Goal: Task Accomplishment & Management: Complete application form

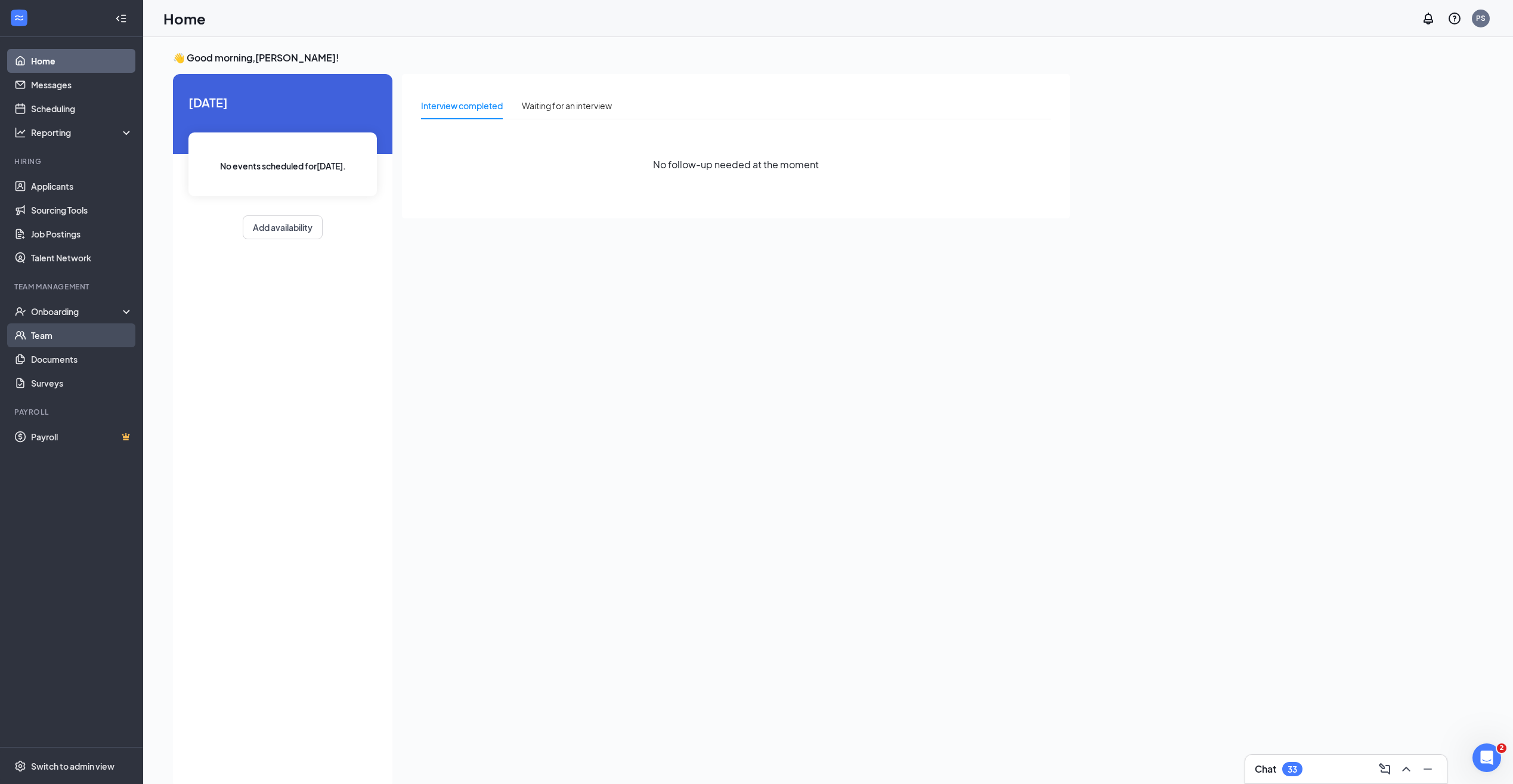
click at [92, 340] on link "Team" at bounding box center [82, 335] width 102 height 24
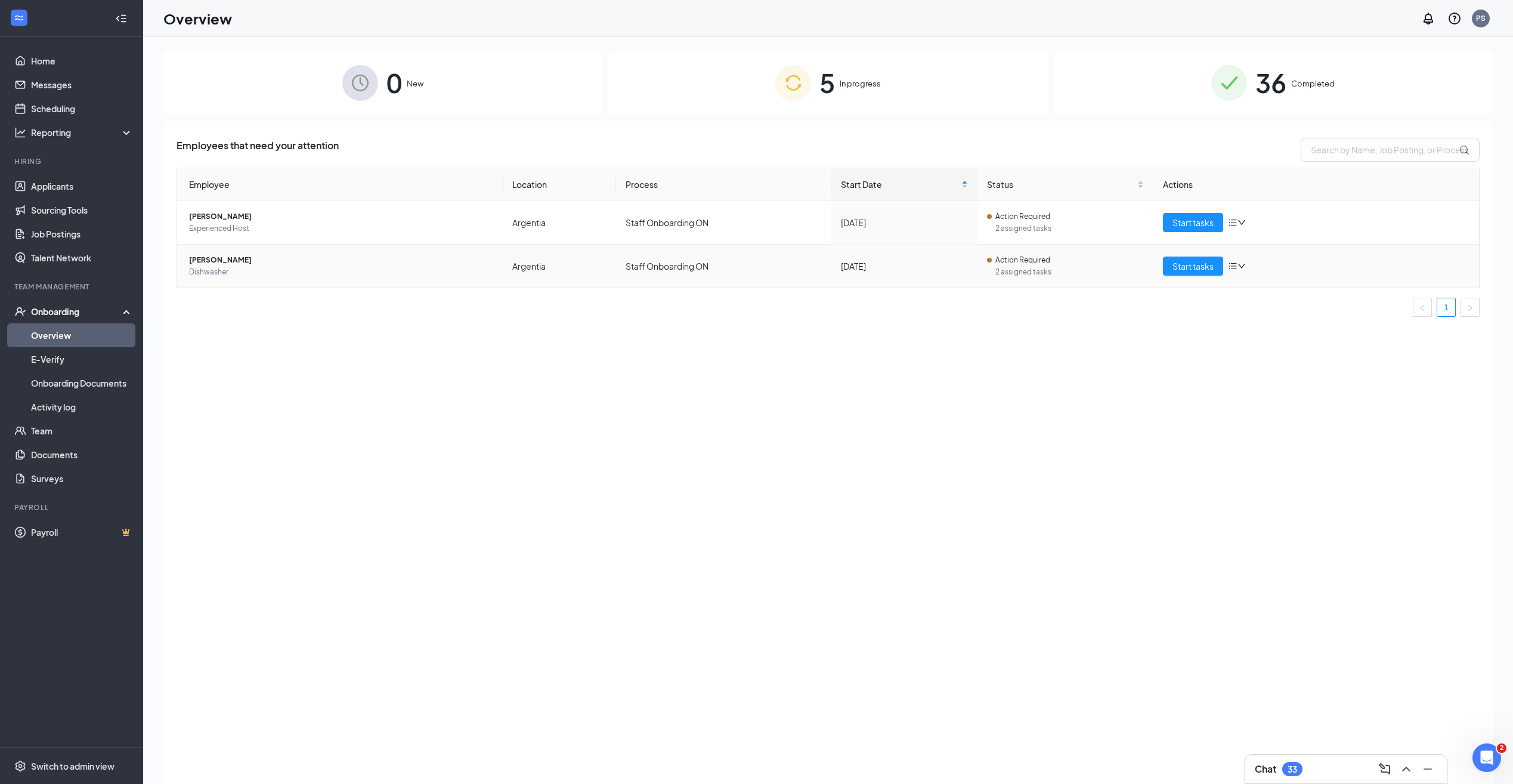
click at [1020, 262] on span "Action Required" at bounding box center [1023, 260] width 55 height 12
click at [1203, 265] on span "Start tasks" at bounding box center [1192, 266] width 41 height 13
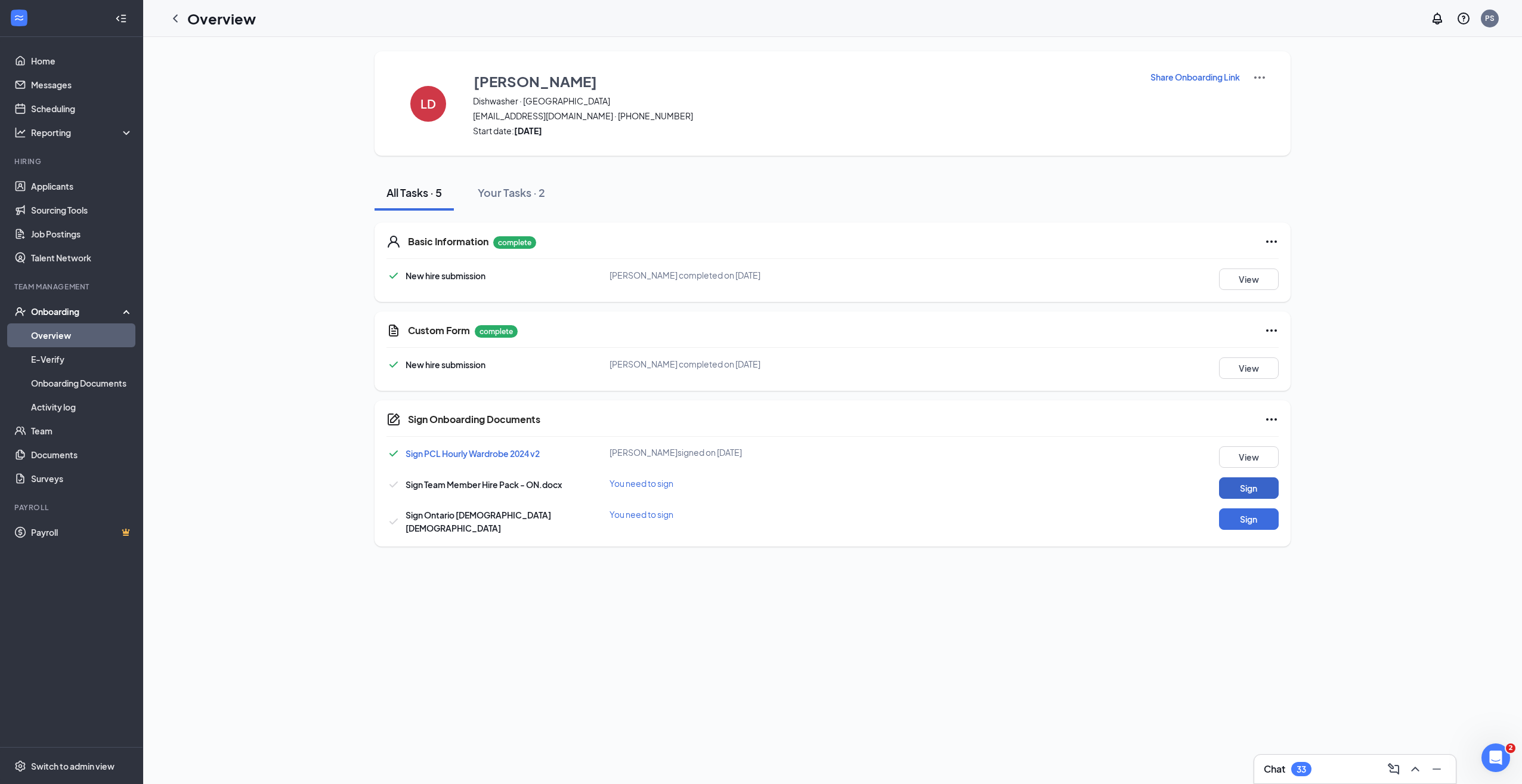
click at [1224, 480] on button "Sign" at bounding box center [1249, 487] width 60 height 22
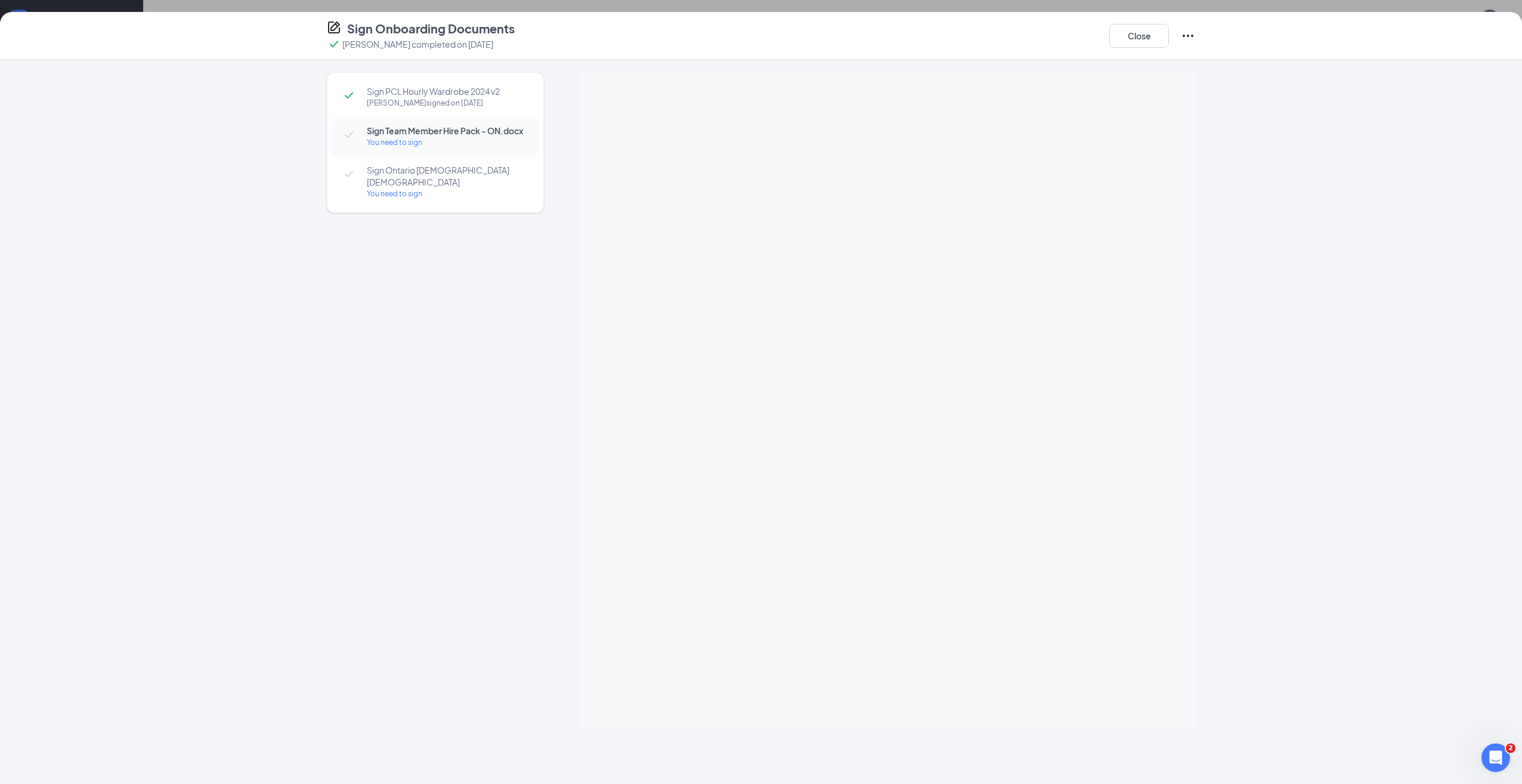
click at [1208, 406] on div "Sign PCL Hourly Wardrobe 2024 v2 Lavinia A DesBarres signed on Sep 7 Sign Team …" at bounding box center [761, 400] width 917 height 656
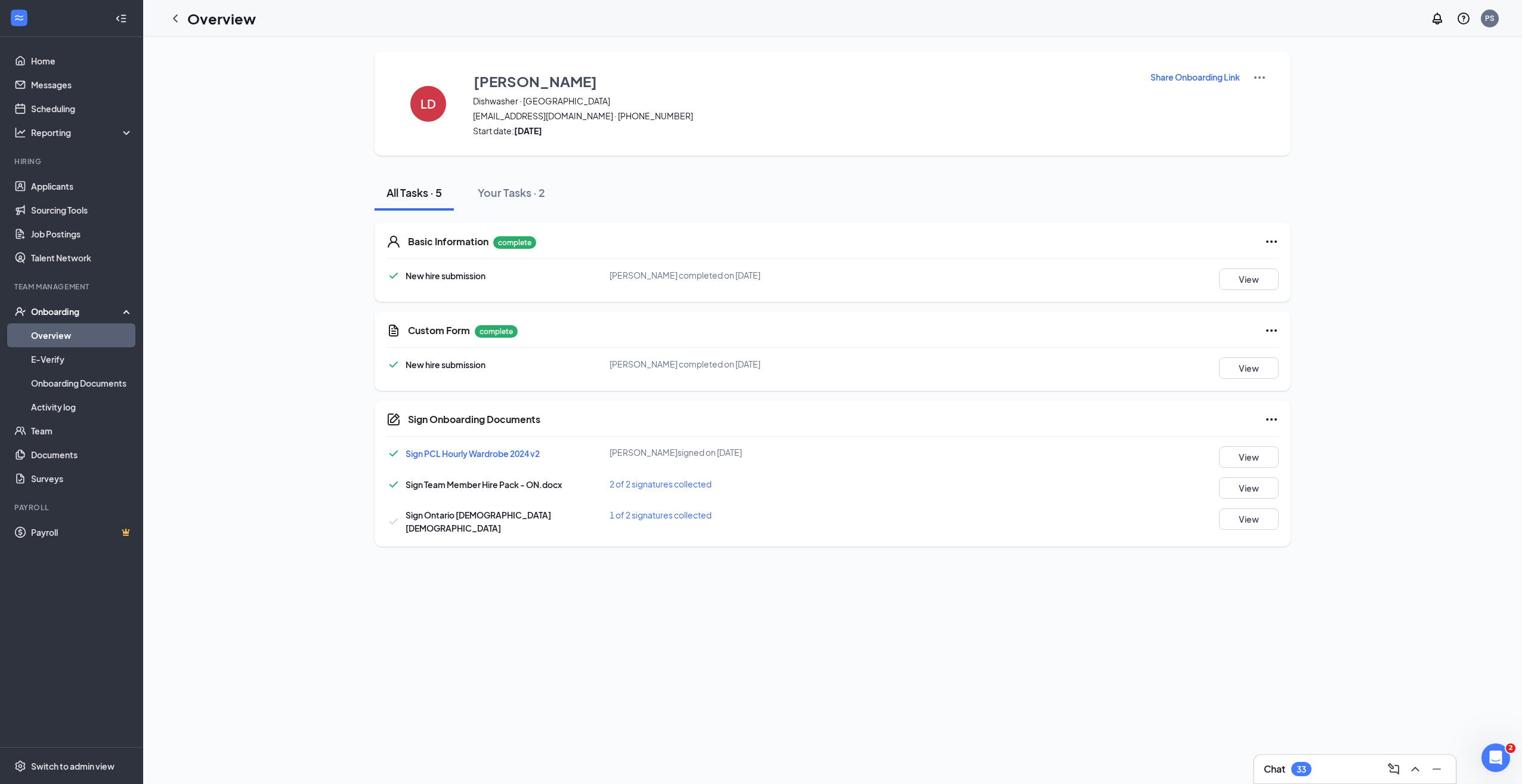
click at [899, 228] on div "Sign Onboarding Documents Lavinia A DesBarres completed on Sep 7, 2025 Close Si…" at bounding box center [761, 392] width 1522 height 784
click at [496, 676] on div "LD Lavinia DesBarres Dishwasher · Argentia laviniadesbarres@gmail.com · (647) 6…" at bounding box center [832, 410] width 1379 height 747
click at [501, 675] on div "LD Lavinia DesBarres Dishwasher · Argentia laviniadesbarres@gmail.com · (647) 6…" at bounding box center [832, 410] width 1379 height 747
click at [404, 521] on div "Sign Ontario Hourly Employment Contract" at bounding box center [498, 521] width 223 height 27
click at [678, 528] on div "Sign Ontario Hourly Employment Contract 1 of 2 signatures collected View" at bounding box center [833, 521] width 893 height 27
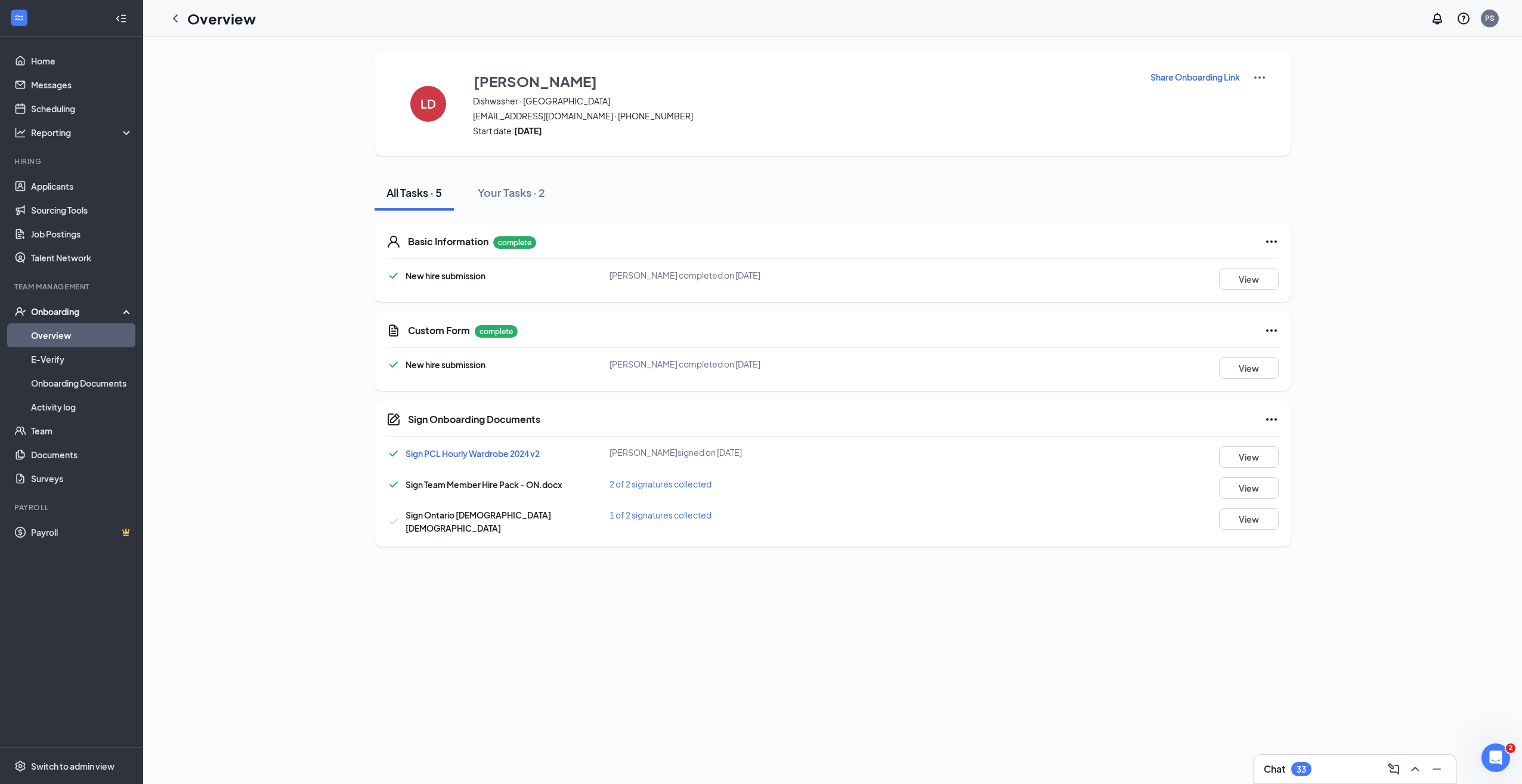
click at [678, 521] on div "Sign Ontario Hourly Employment Contract 1 of 2 signatures collected View" at bounding box center [833, 521] width 893 height 27
click at [680, 519] on span "1 of 2 signatures collected" at bounding box center [661, 514] width 102 height 10
click at [701, 441] on span "New Hire" at bounding box center [712, 443] width 68 height 12
click at [820, 613] on div "LD Lavinia DesBarres Dishwasher · Argentia laviniadesbarres@gmail.com · (647) 6…" at bounding box center [832, 410] width 1379 height 747
click at [1217, 420] on p "Download All" at bounding box center [1224, 421] width 50 height 12
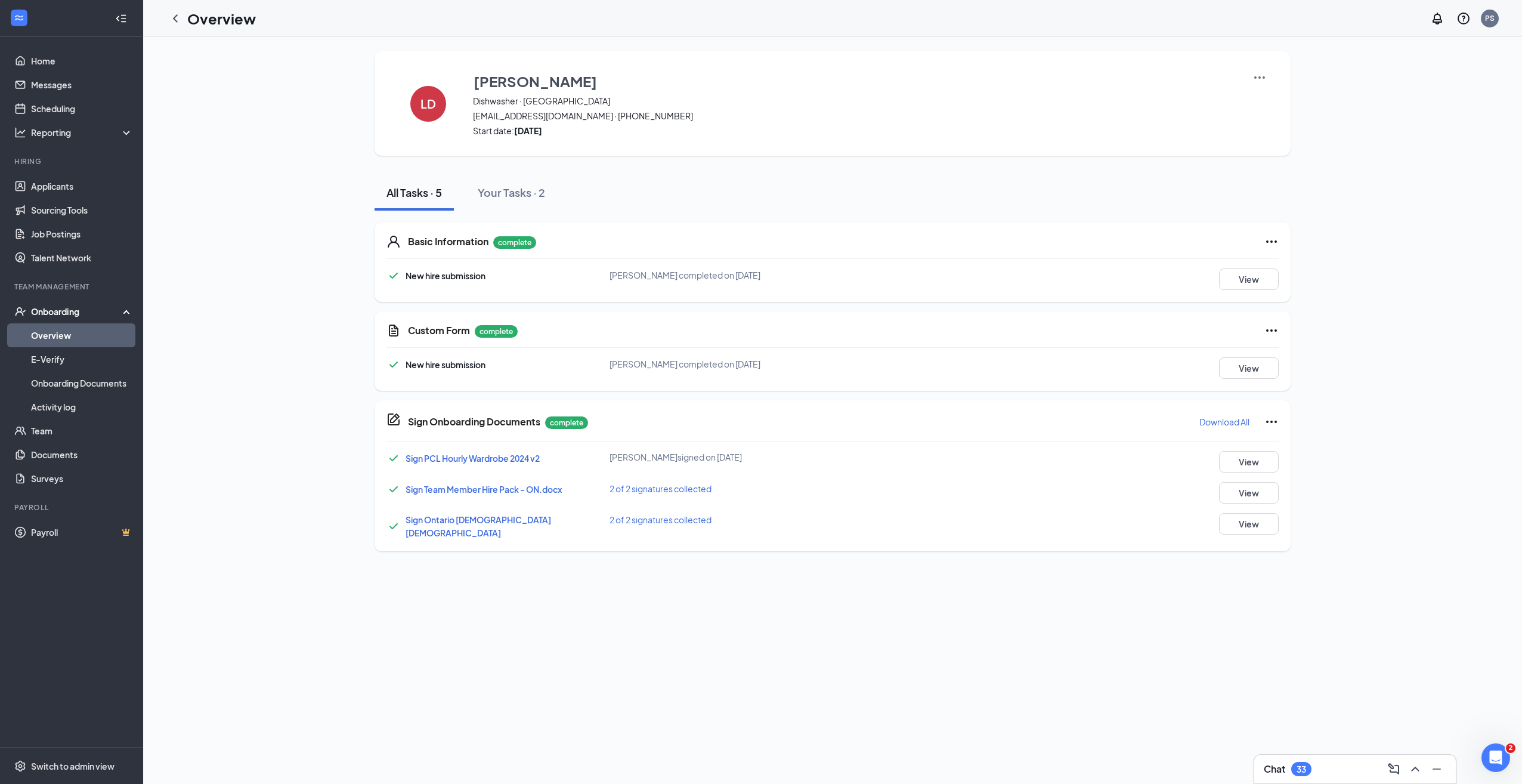
click at [949, 632] on div "LD Lavinia DesBarres Dishwasher · Argentia laviniadesbarres@gmail.com · (647) 6…" at bounding box center [832, 410] width 1379 height 747
click at [170, 27] on div at bounding box center [175, 18] width 24 height 24
click at [173, 20] on icon "ChevronLeft" at bounding box center [175, 18] width 14 height 14
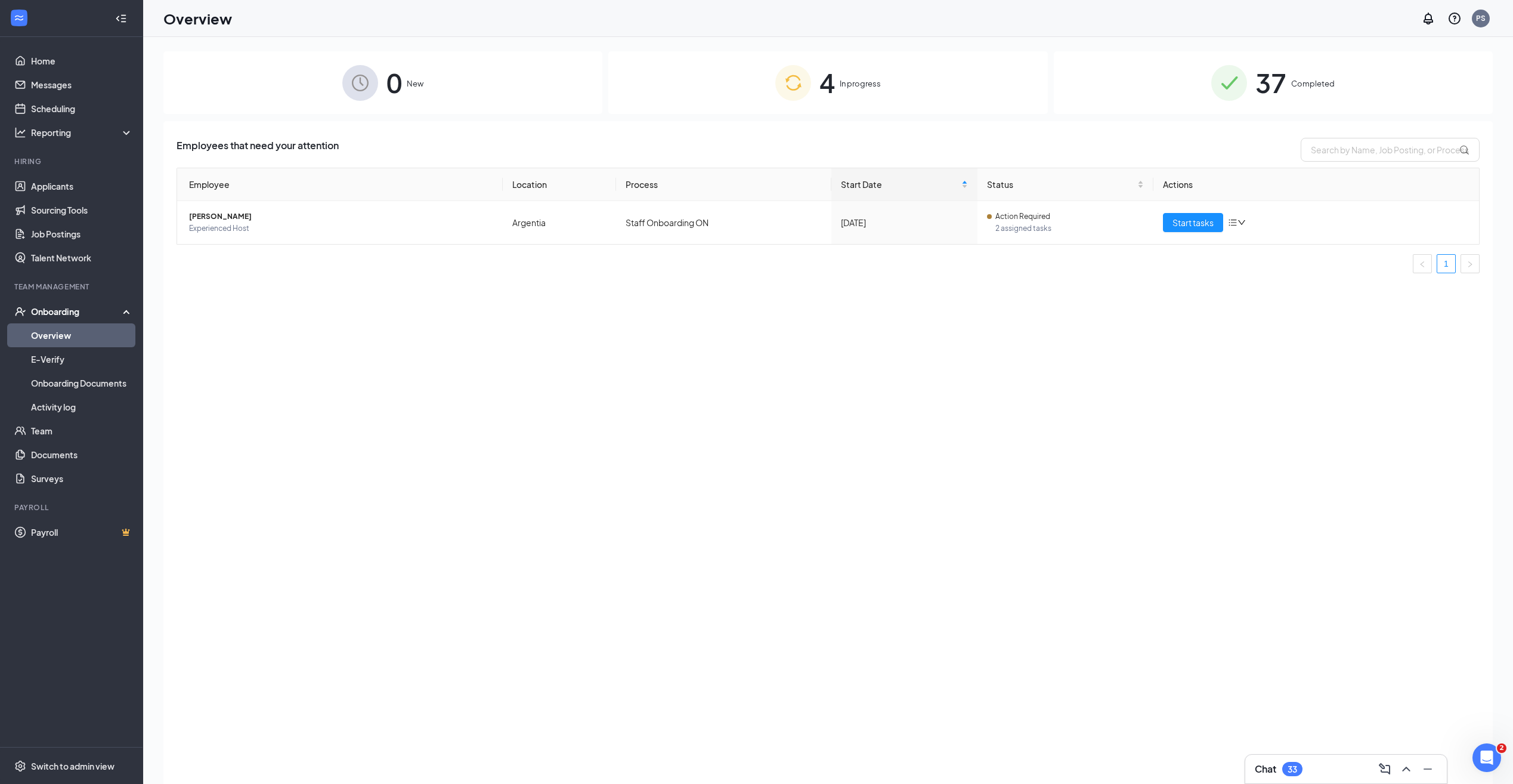
click at [976, 83] on div "4 In progress" at bounding box center [827, 83] width 439 height 63
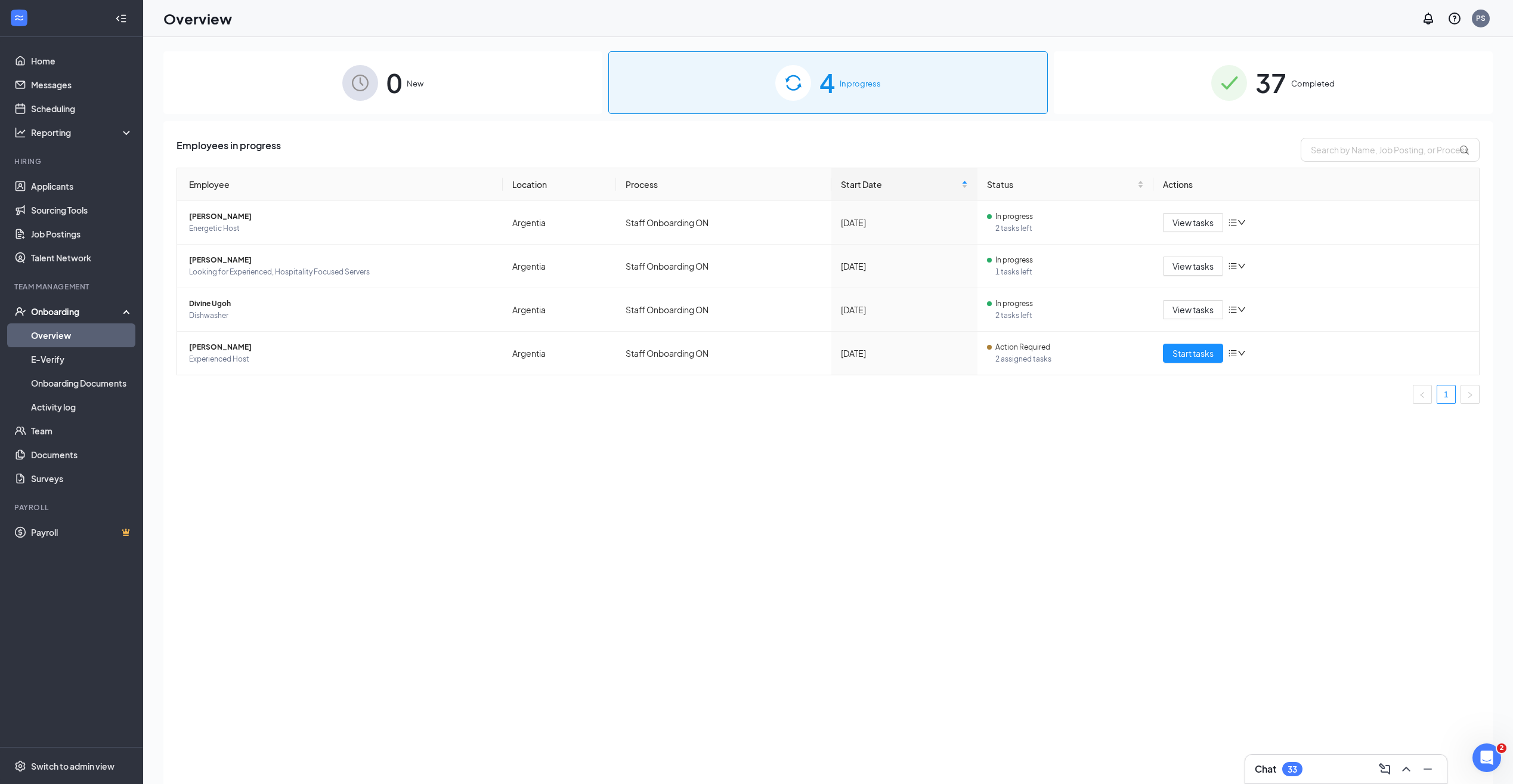
click at [1241, 72] on img at bounding box center [1229, 83] width 36 height 36
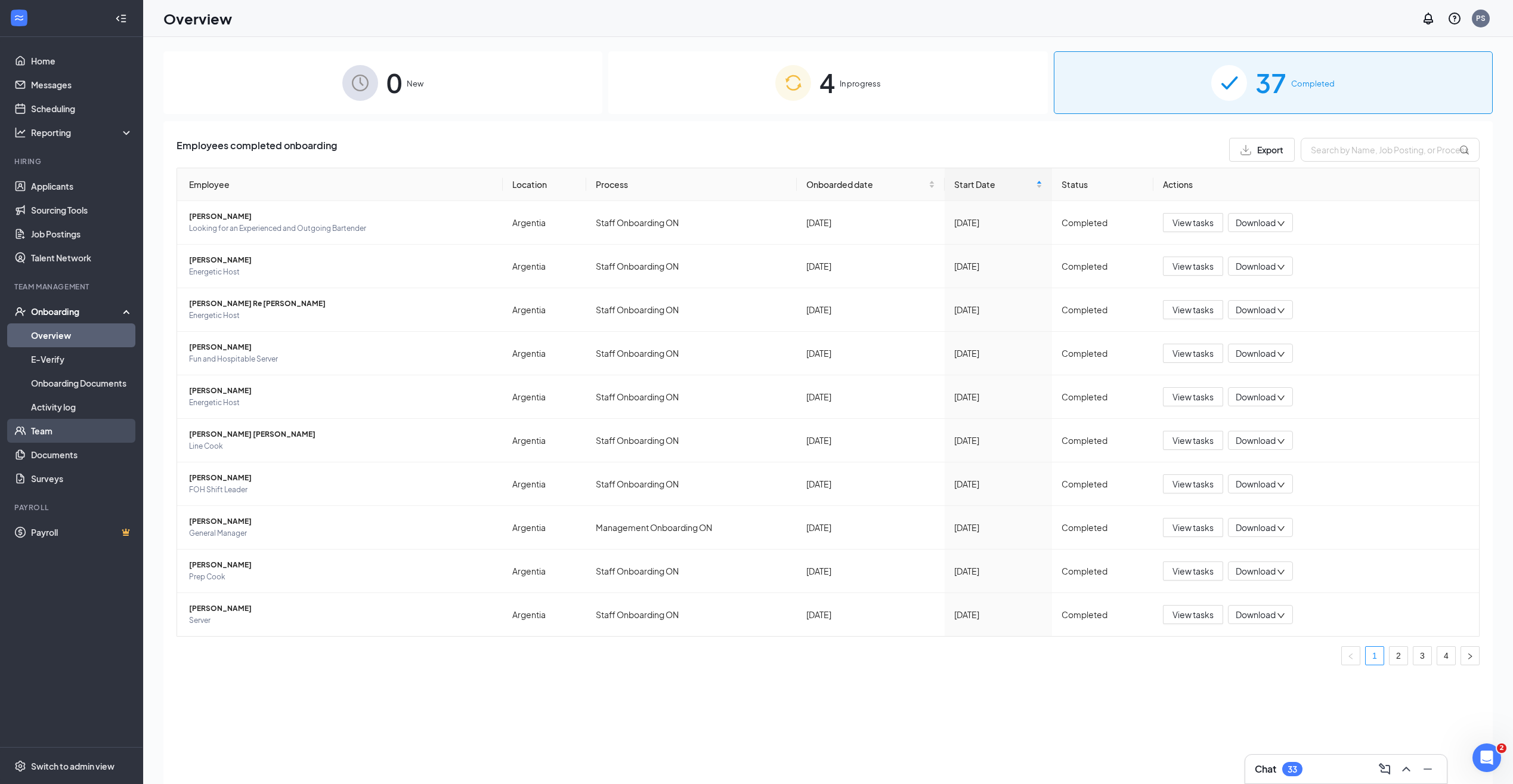
click at [60, 434] on link "Team" at bounding box center [82, 430] width 102 height 24
